Goal: Check status: Check status

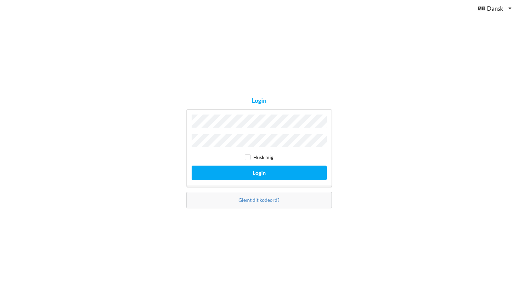
click at [192, 165] on button "Login" at bounding box center [259, 172] width 135 height 14
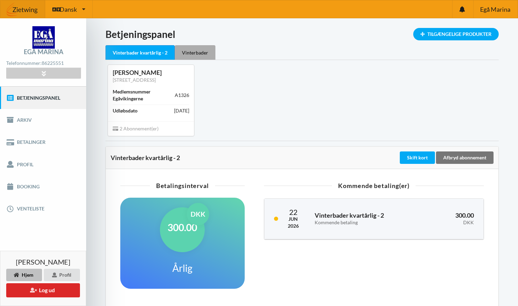
click at [204, 49] on div "Vinterbader" at bounding box center [195, 52] width 41 height 14
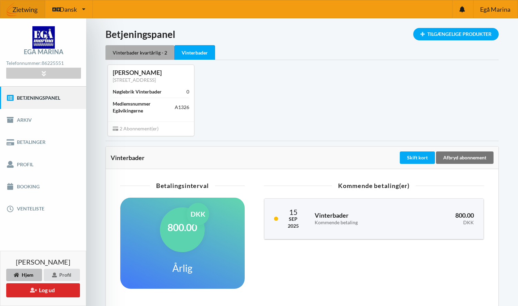
click at [150, 50] on div "Vinterbader kvartårlig - 2" at bounding box center [139, 52] width 69 height 14
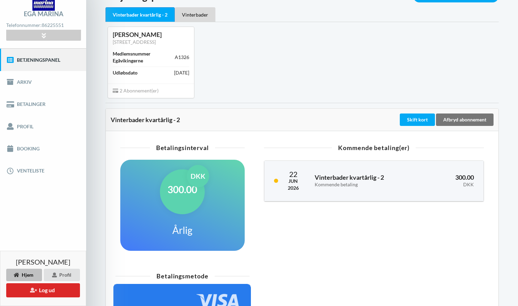
scroll to position [40, 0]
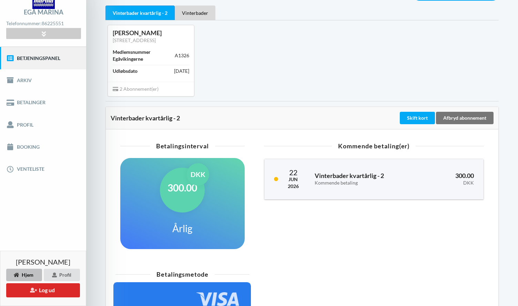
click at [170, 93] on div "2 Abonnement(er)" at bounding box center [151, 89] width 86 height 14
click at [153, 89] on span "2 Abonnement(er)" at bounding box center [136, 89] width 46 height 6
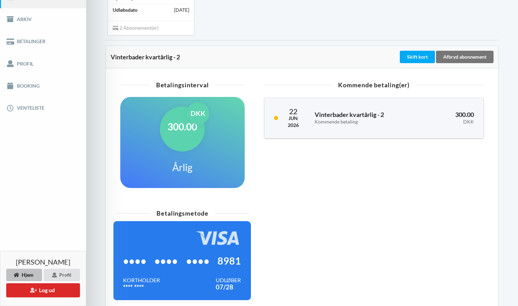
scroll to position [140, 0]
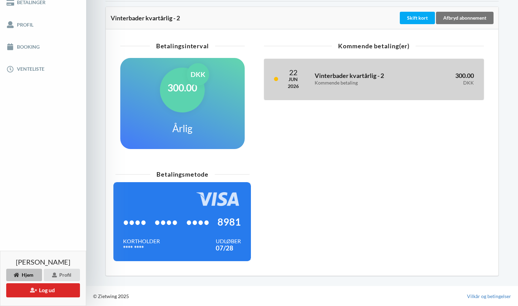
click at [338, 75] on h3 "Vinterbader kvartårlig - 2 Kommende betaling" at bounding box center [365, 79] width 100 height 14
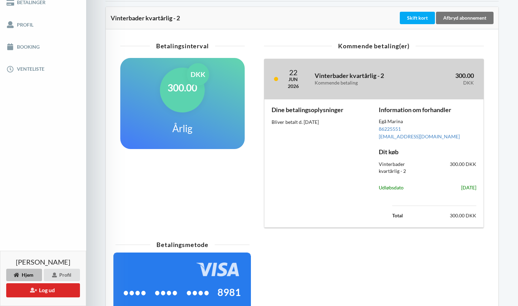
click at [338, 75] on h3 "Vinterbader kvartårlig - 2 Kommende betaling" at bounding box center [365, 79] width 100 height 14
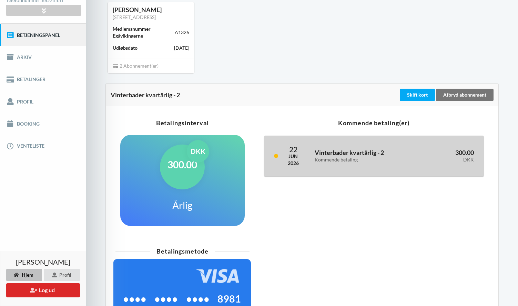
scroll to position [44, 0]
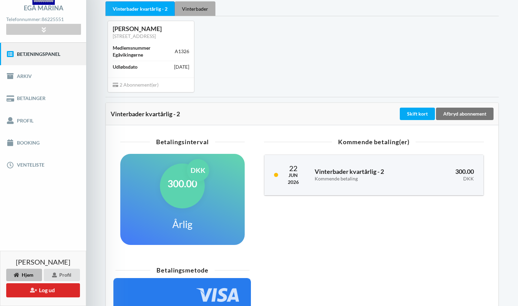
click at [206, 11] on div "Vinterbader" at bounding box center [195, 8] width 41 height 14
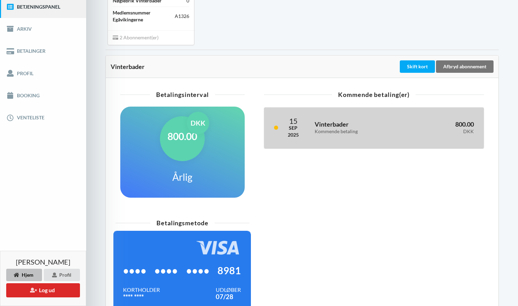
scroll to position [78, 0]
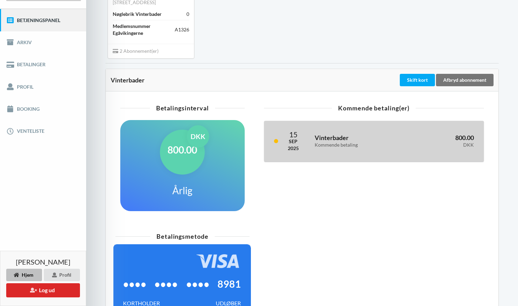
click at [352, 139] on h3 "Vinterbader Kommende betaling" at bounding box center [358, 141] width 87 height 14
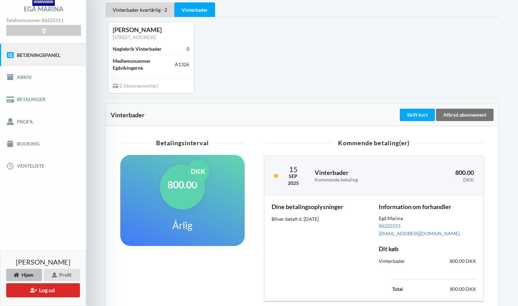
scroll to position [42, 0]
click at [221, 203] on div "800.00 DKK Årlig" at bounding box center [182, 200] width 124 height 91
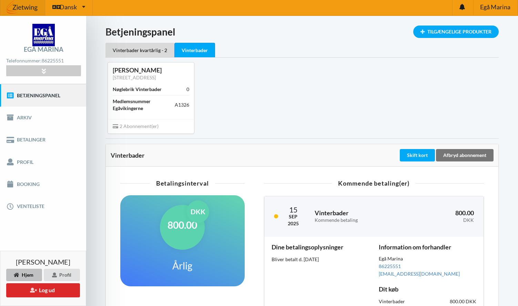
scroll to position [0, 0]
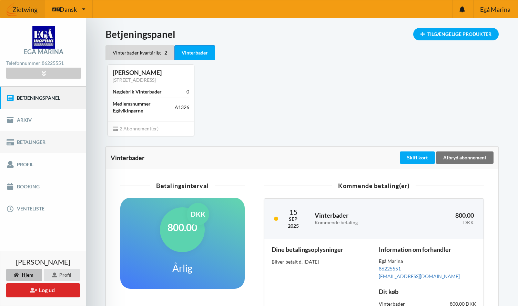
click at [42, 144] on link "Betalinger" at bounding box center [43, 142] width 86 height 22
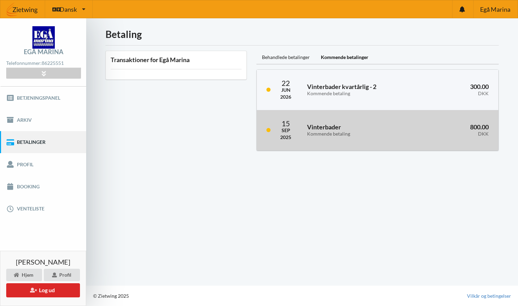
click at [306, 127] on div "Vinterbader Kommende betaling" at bounding box center [356, 130] width 108 height 22
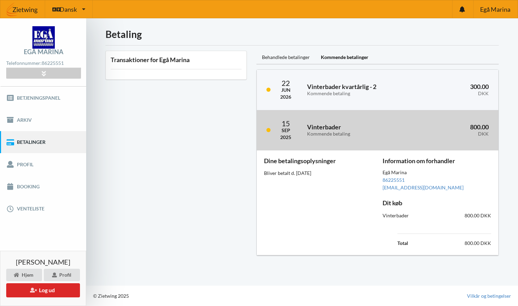
click at [306, 127] on div "Vinterbader Kommende betaling" at bounding box center [356, 130] width 108 height 22
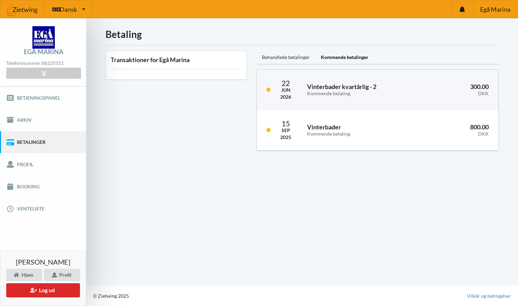
click at [298, 59] on div "Behandlede betalinger" at bounding box center [285, 58] width 59 height 14
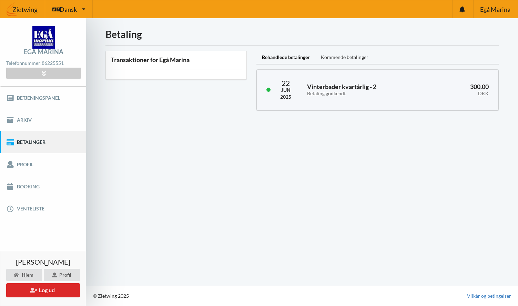
click at [334, 56] on div "Kommende betalinger" at bounding box center [344, 58] width 59 height 14
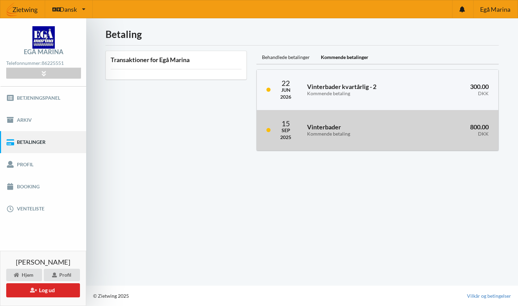
click at [346, 118] on div "[DATE] Vinterbader Kommende betaling 800.00 DKK" at bounding box center [378, 130] width 242 height 40
